Goal: Information Seeking & Learning: Learn about a topic

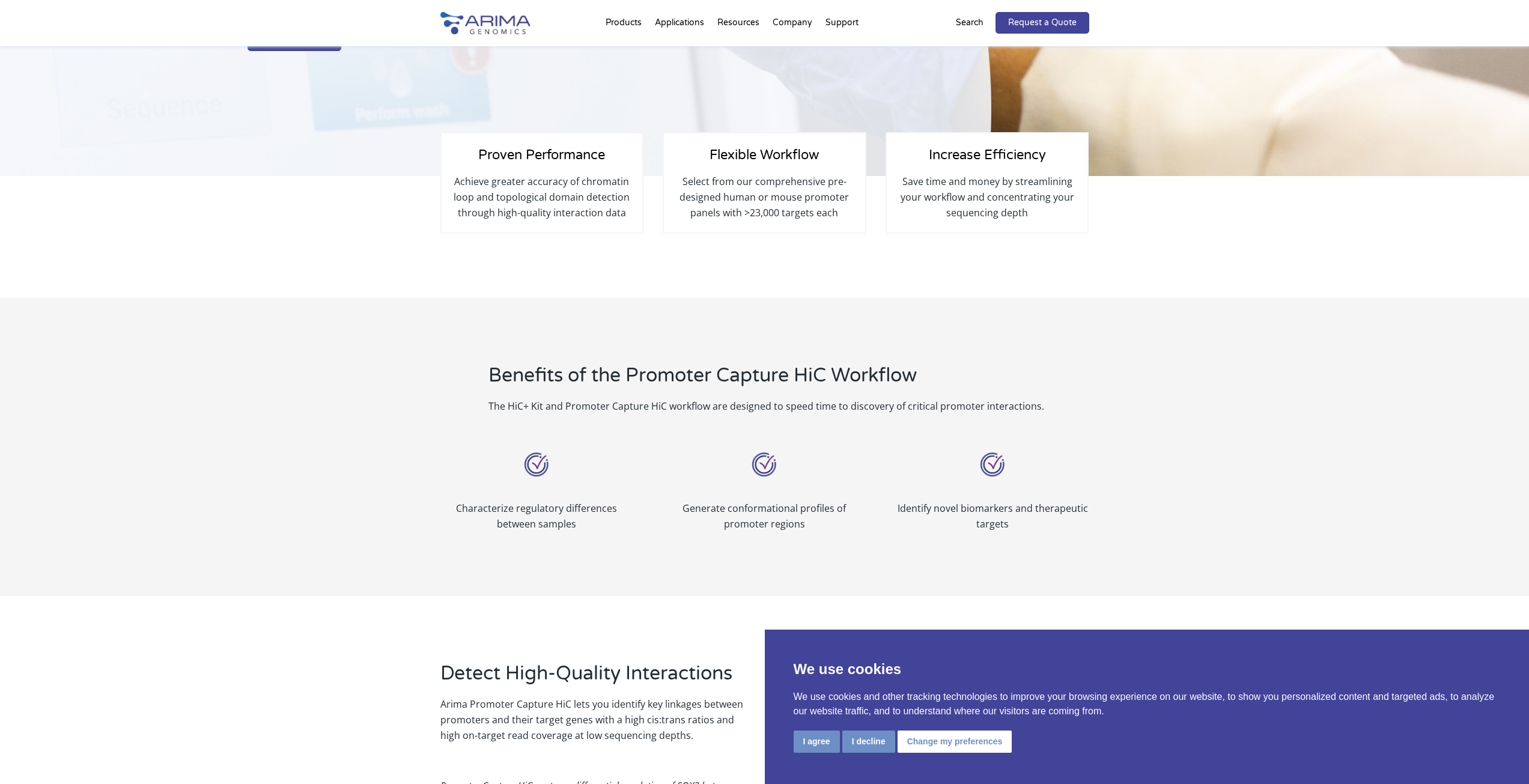
scroll to position [192, 0]
drag, startPoint x: 684, startPoint y: 179, endPoint x: 857, endPoint y: 217, distance: 177.1
click at [857, 217] on div "Flexible Workflow Select from our comprehensive pre-designed human or mouse pro…" at bounding box center [764, 181] width 203 height 101
drag, startPoint x: 905, startPoint y: 178, endPoint x: 1058, endPoint y: 218, distance: 158.1
click at [1058, 218] on p "Save time and money by streamlining your workflow and concentrating your sequen…" at bounding box center [987, 196] width 176 height 47
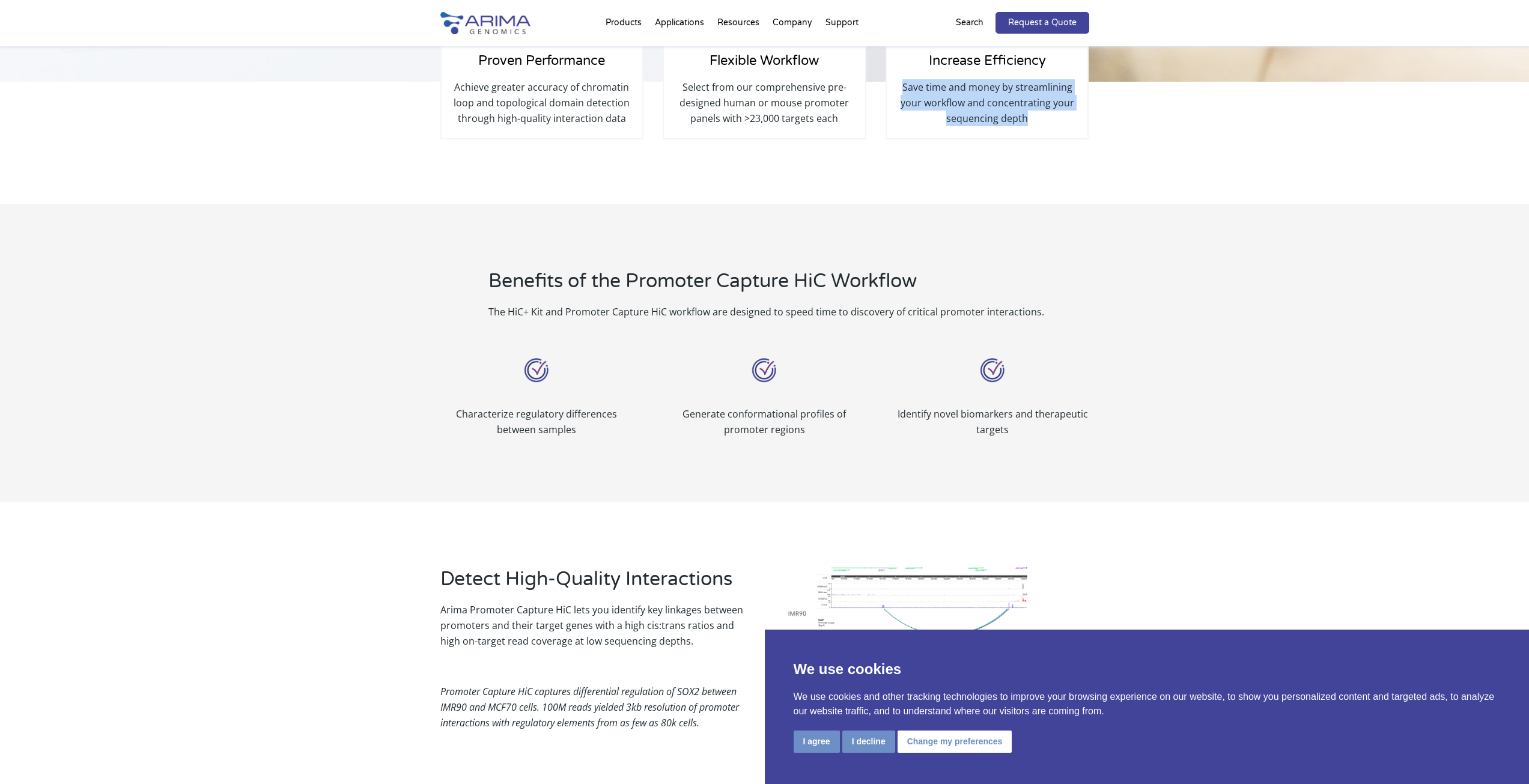
scroll to position [288, 0]
click at [868, 747] on button "I decline" at bounding box center [869, 741] width 53 height 22
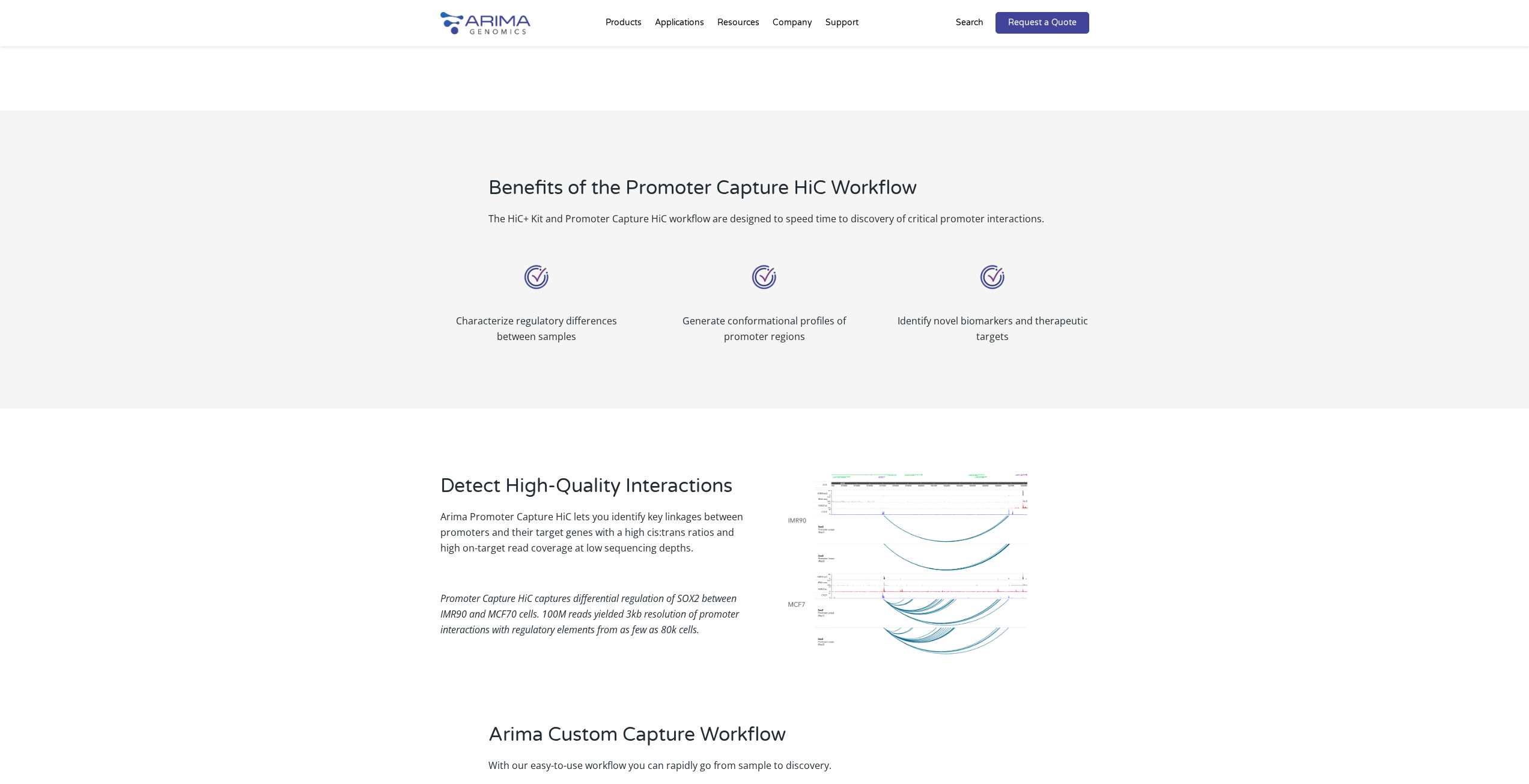
scroll to position [384, 0]
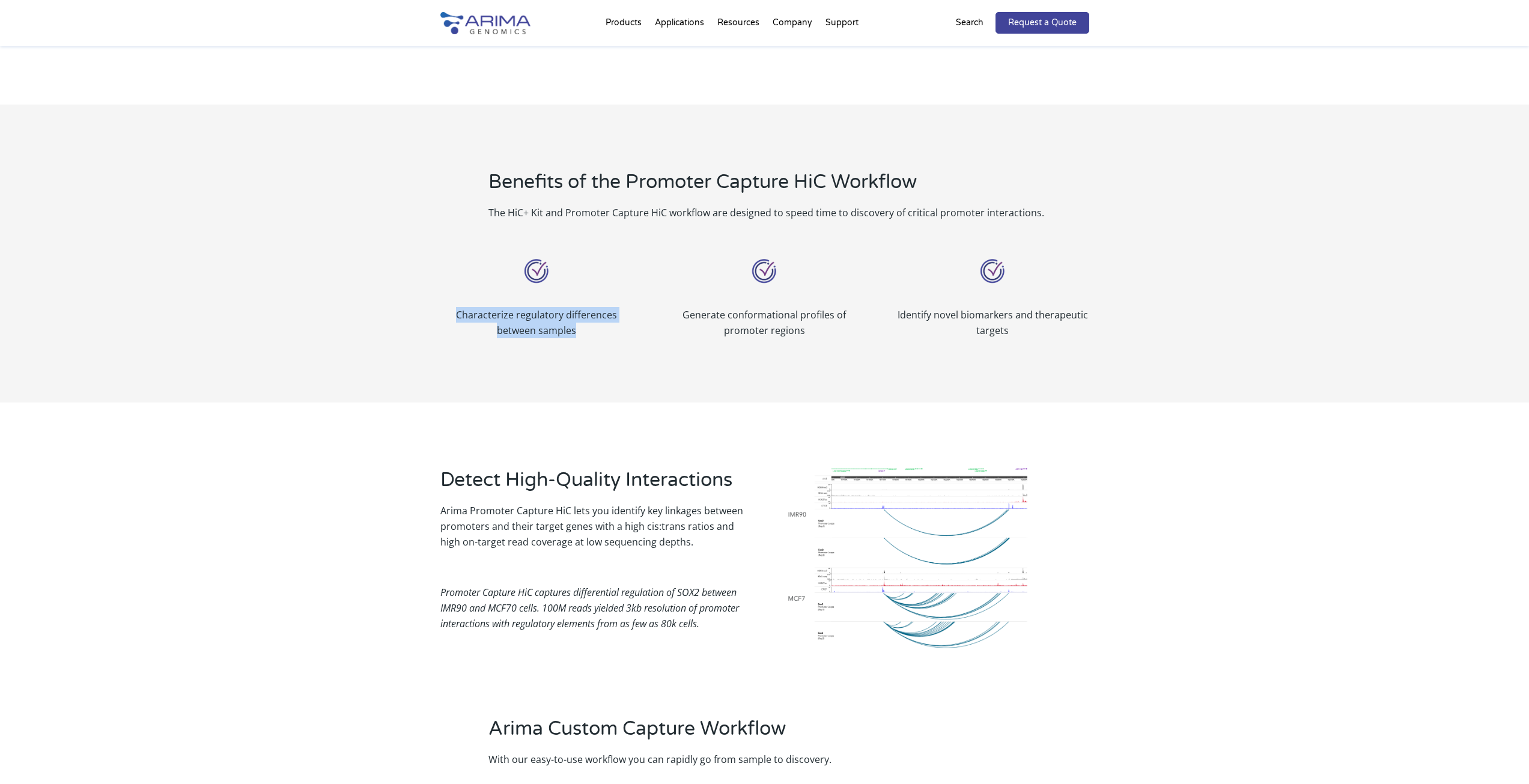
drag, startPoint x: 452, startPoint y: 310, endPoint x: 635, endPoint y: 333, distance: 184.4
click at [635, 333] on div "Characterize regulatory differences between samples Generate conformational pro…" at bounding box center [765, 296] width 649 height 118
drag, startPoint x: 695, startPoint y: 314, endPoint x: 850, endPoint y: 331, distance: 155.9
click at [850, 331] on p "Generate conformational profiles of promoter regions" at bounding box center [764, 322] width 192 height 31
drag, startPoint x: 902, startPoint y: 312, endPoint x: 1121, endPoint y: 329, distance: 219.7
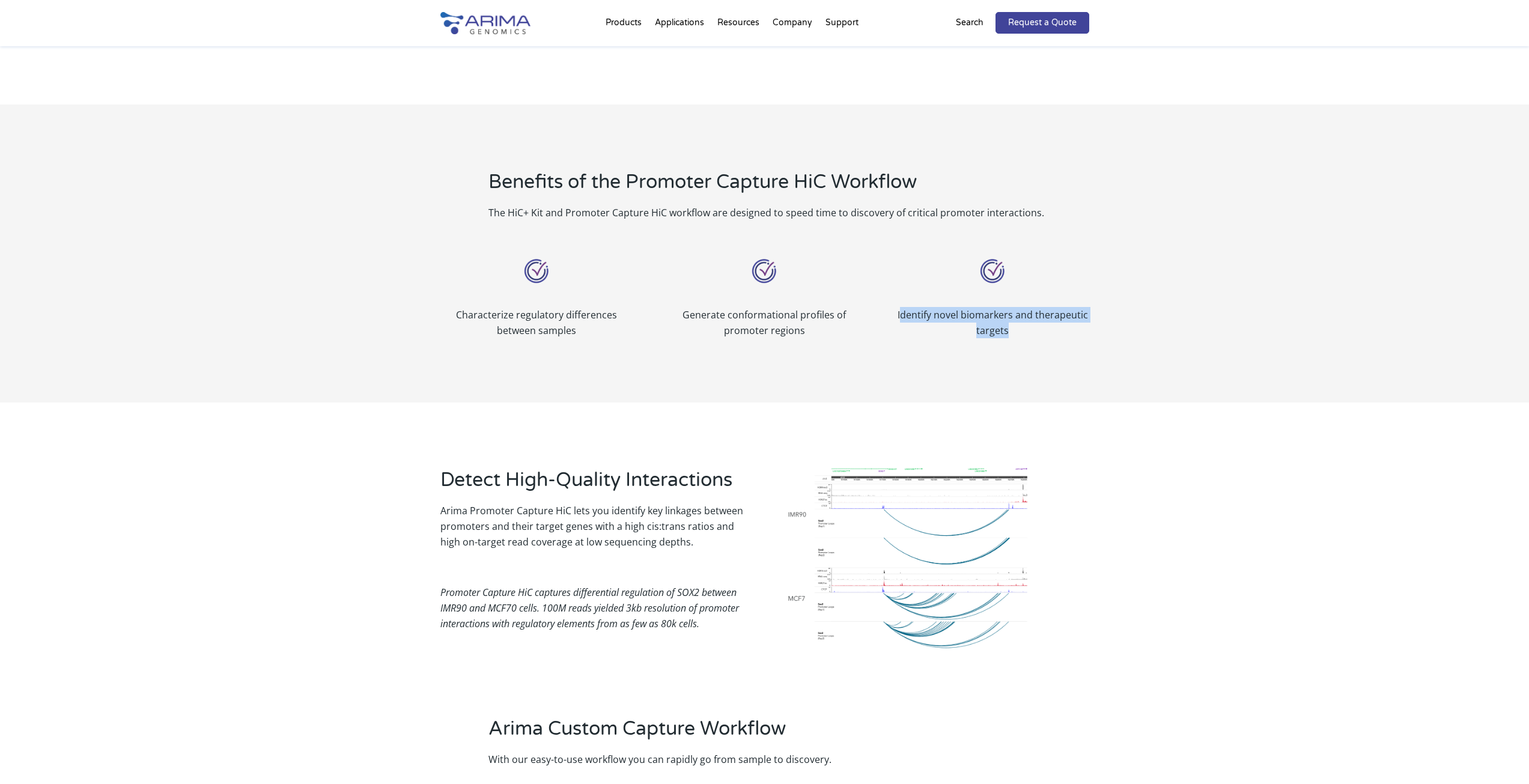
click at [1121, 329] on div "Benefits of the Promoter Capture HiC Workflow The HiC+ Kit and Promoter Capture…" at bounding box center [764, 254] width 1529 height 298
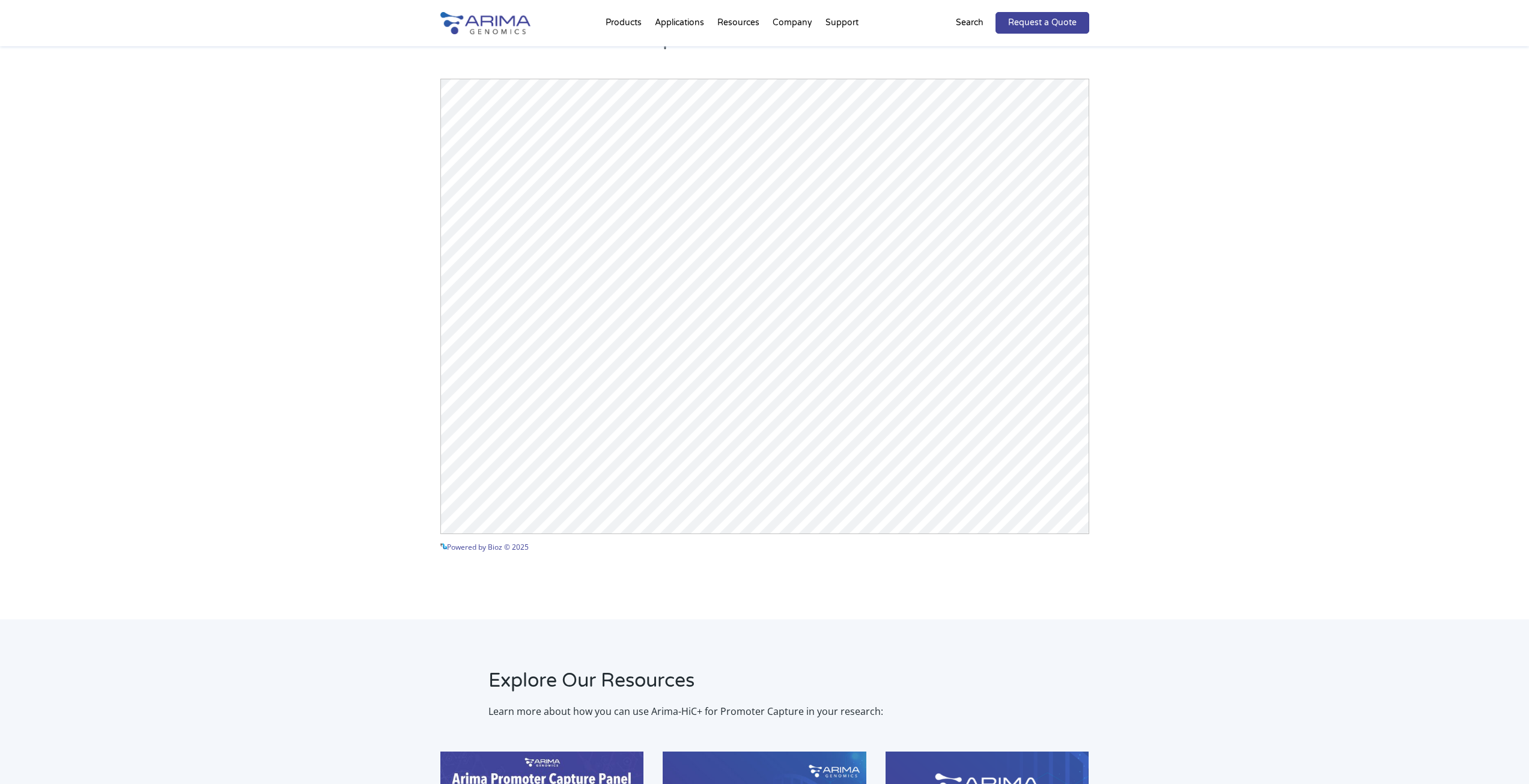
scroll to position [4900, 0]
